Goal: Task Accomplishment & Management: Use online tool/utility

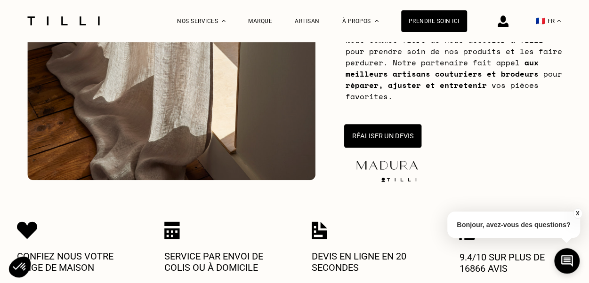
click at [383, 133] on button "Réaliser un devis" at bounding box center [382, 136] width 77 height 24
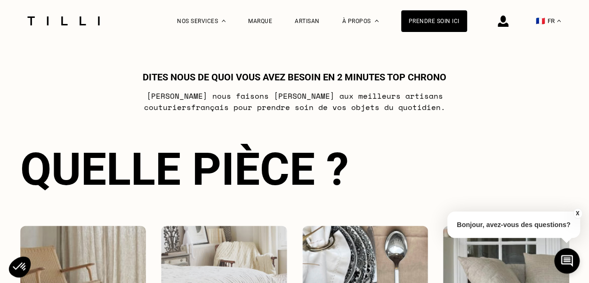
scroll to position [654, 0]
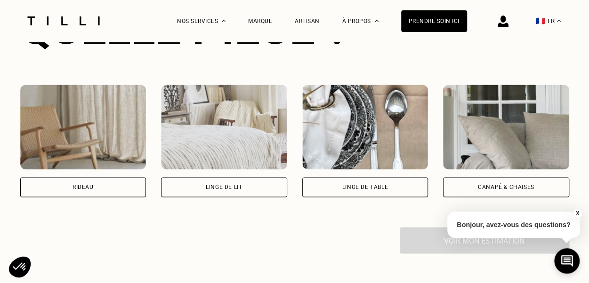
click at [74, 197] on div "Rideau" at bounding box center [83, 187] width 126 height 20
select select "FR"
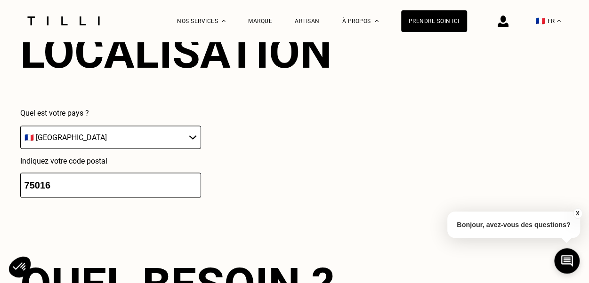
scroll to position [826, 0]
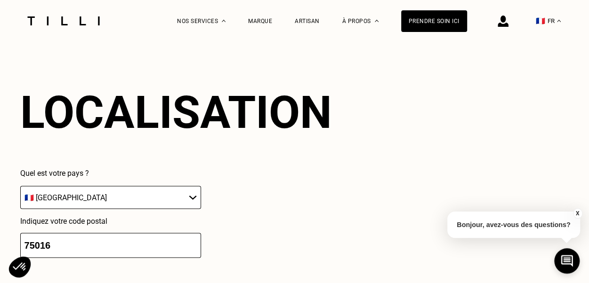
drag, startPoint x: 61, startPoint y: 273, endPoint x: 61, endPoint y: 285, distance: 12.7
click at [61, 283] on html "La Méthode Retoucherie Maroquinerie Broderie Cordonnerie Nos prix Nos services …" at bounding box center [294, 32] width 589 height 1716
type input "75015"
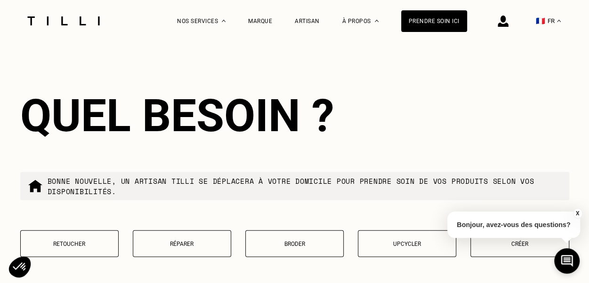
scroll to position [1060, 0]
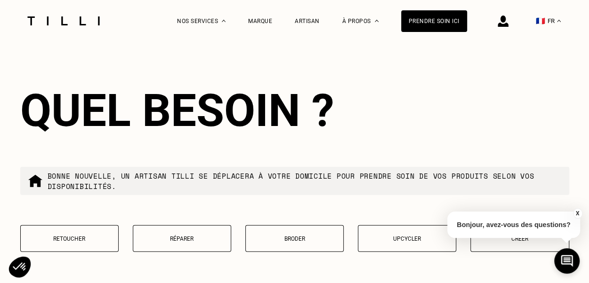
click at [66, 242] on p "Retoucher" at bounding box center [69, 239] width 88 height 7
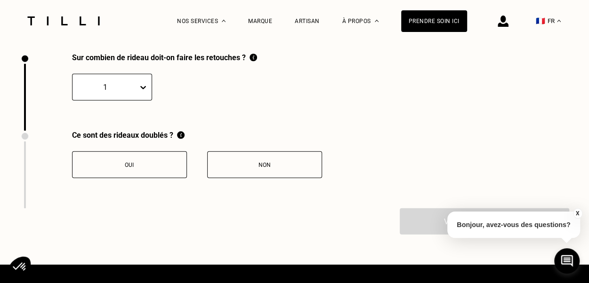
scroll to position [1302, 0]
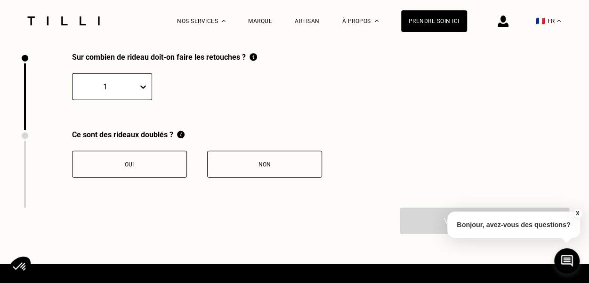
click at [125, 94] on div "1" at bounding box center [104, 87] width 65 height 15
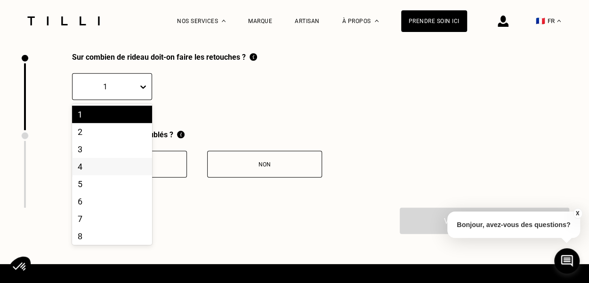
click at [90, 169] on div "4" at bounding box center [112, 166] width 80 height 17
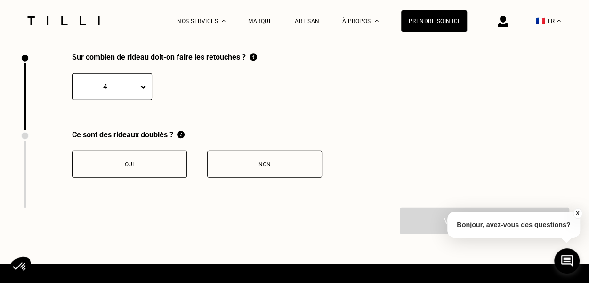
click at [249, 175] on button "Non" at bounding box center [264, 164] width 115 height 27
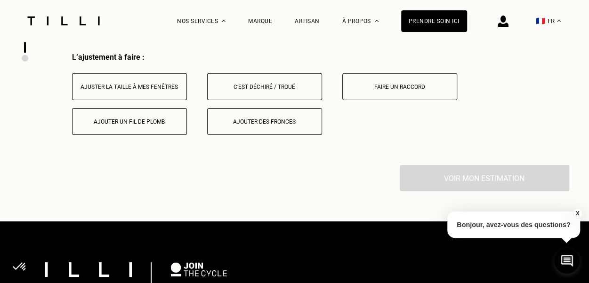
scroll to position [1457, 0]
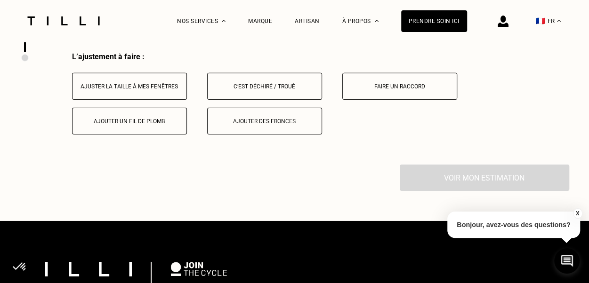
click at [95, 82] on button "Ajuster la taille à mes fenêtres" at bounding box center [129, 86] width 115 height 27
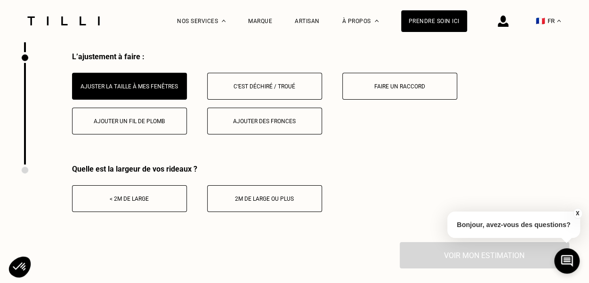
click at [249, 202] on div "2m de large ou plus" at bounding box center [264, 199] width 105 height 7
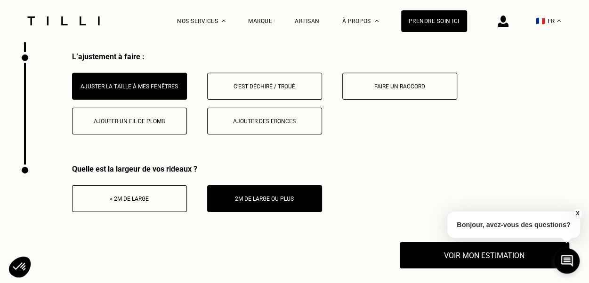
click at [580, 212] on button "X" at bounding box center [576, 214] width 9 height 10
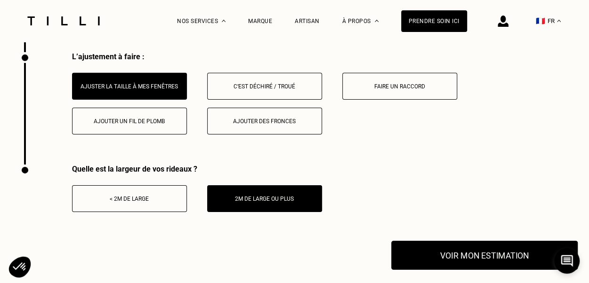
click at [475, 258] on button "Voir mon estimation" at bounding box center [484, 255] width 186 height 29
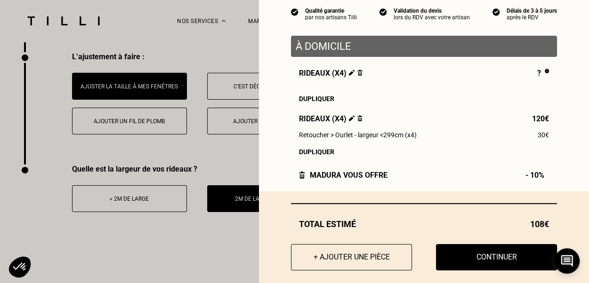
scroll to position [105, 0]
